Goal: Find specific page/section: Find specific page/section

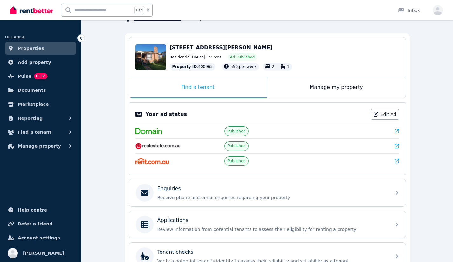
scroll to position [64, 0]
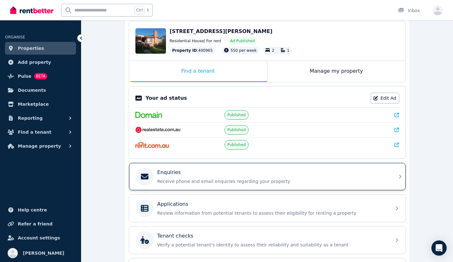
click at [224, 169] on div "Enquiries" at bounding box center [272, 173] width 230 height 8
